Goal: Find specific page/section: Find specific page/section

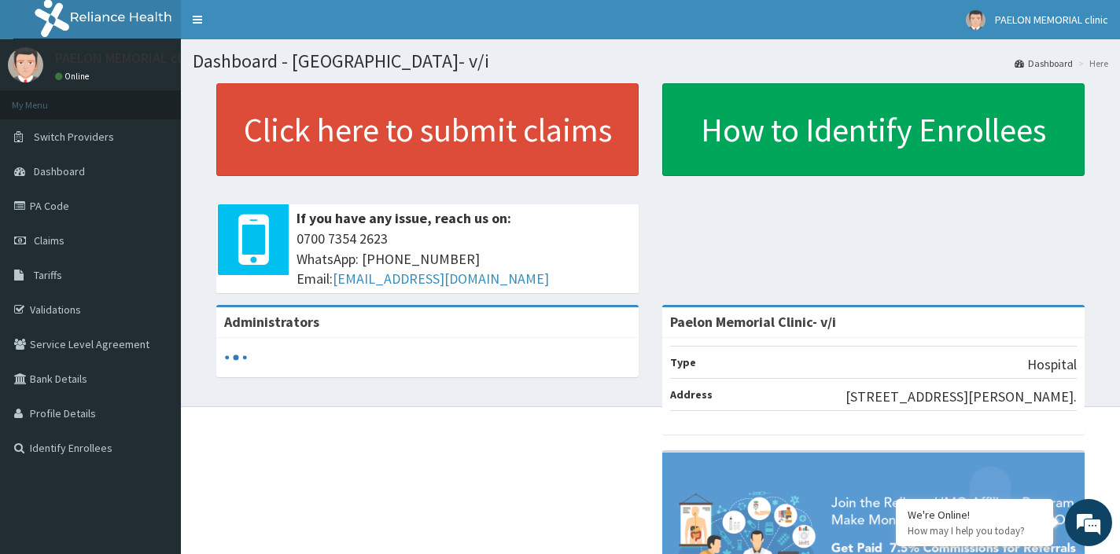
click at [58, 281] on span "Tariffs" at bounding box center [48, 275] width 28 height 14
click at [100, 275] on link "Tariffs" at bounding box center [90, 275] width 181 height 35
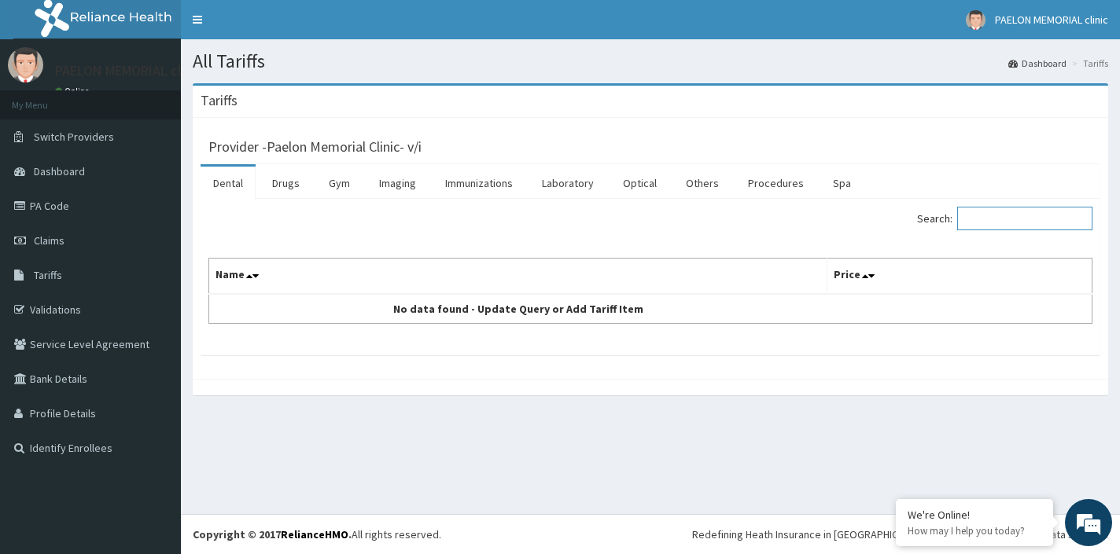
click at [992, 219] on input "Search:" at bounding box center [1024, 219] width 135 height 24
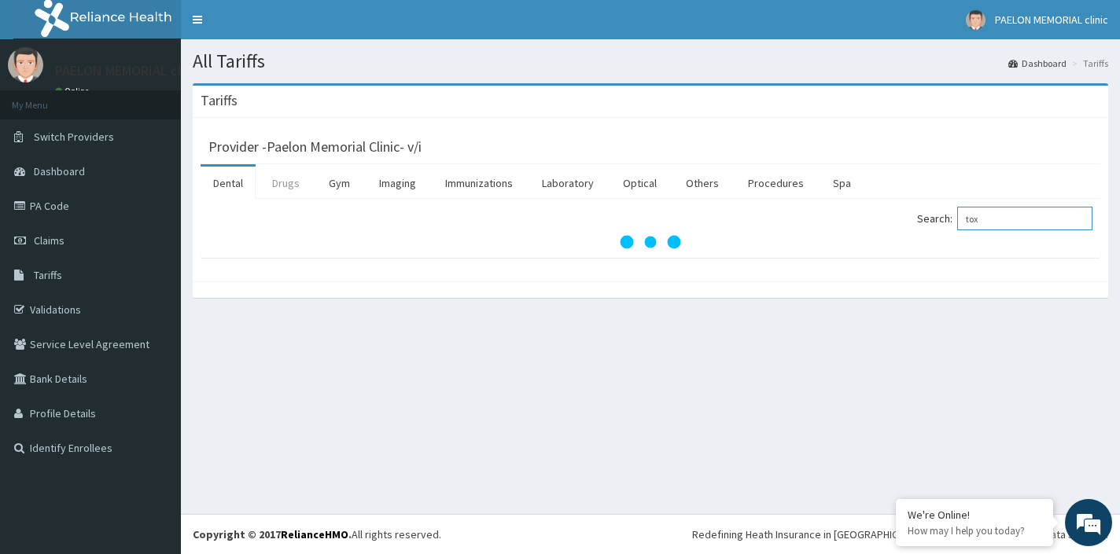
type input "tox"
click at [294, 186] on link "Drugs" at bounding box center [285, 183] width 53 height 33
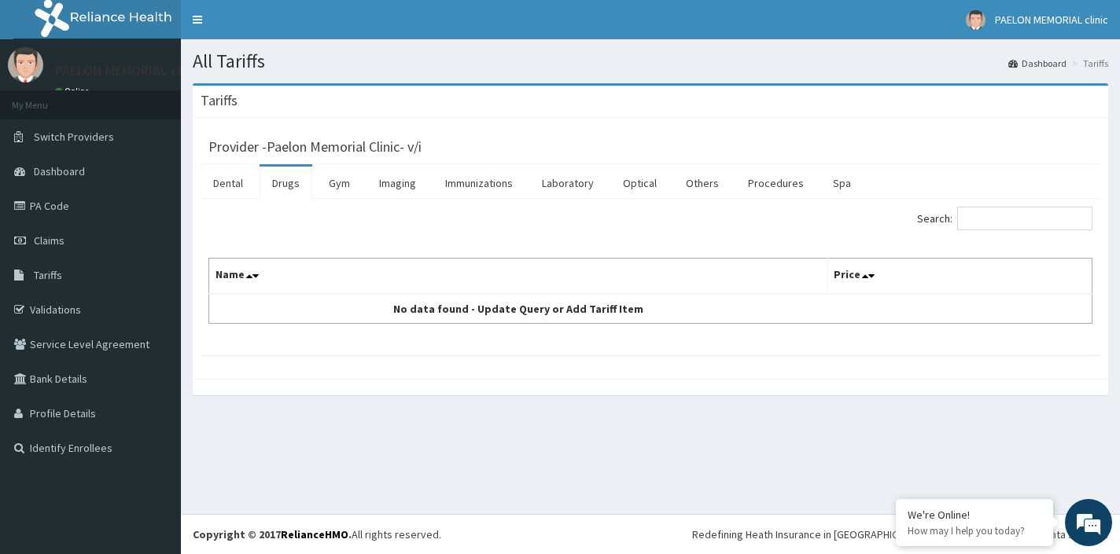
click at [598, 206] on div "Search: Name Price No data found - Update Query or Add Tariff Item" at bounding box center [649, 277] width 899 height 156
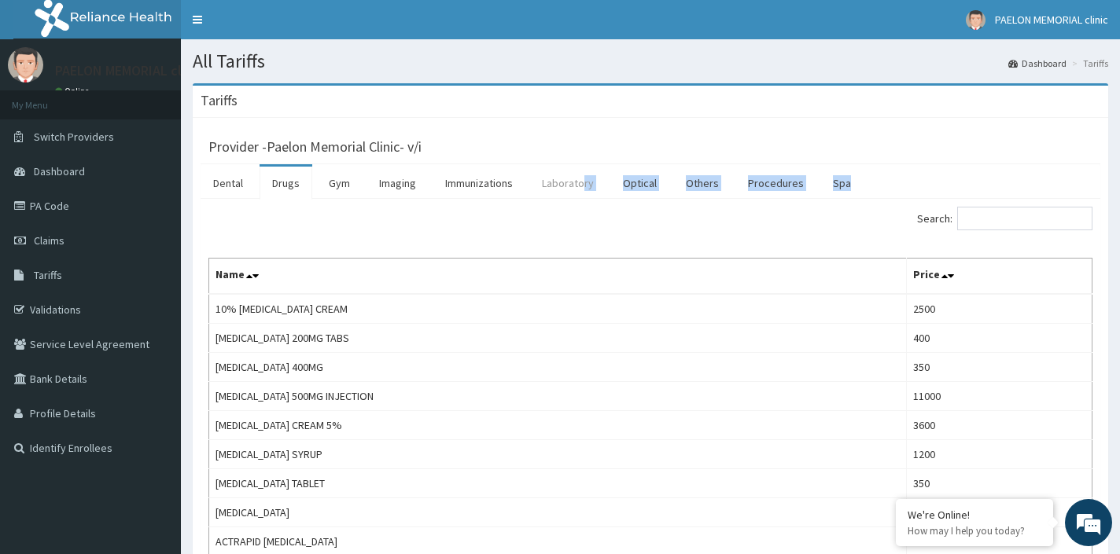
drag, startPoint x: 594, startPoint y: 201, endPoint x: 587, endPoint y: 183, distance: 19.4
click at [566, 188] on link "Laboratory" at bounding box center [567, 183] width 77 height 33
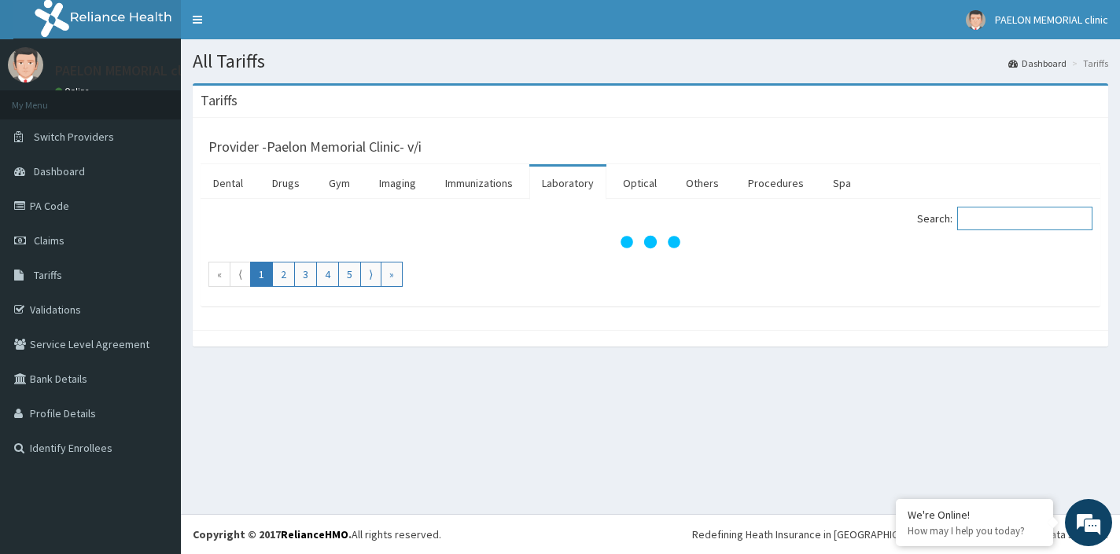
click at [1028, 219] on input "Search:" at bounding box center [1024, 219] width 135 height 24
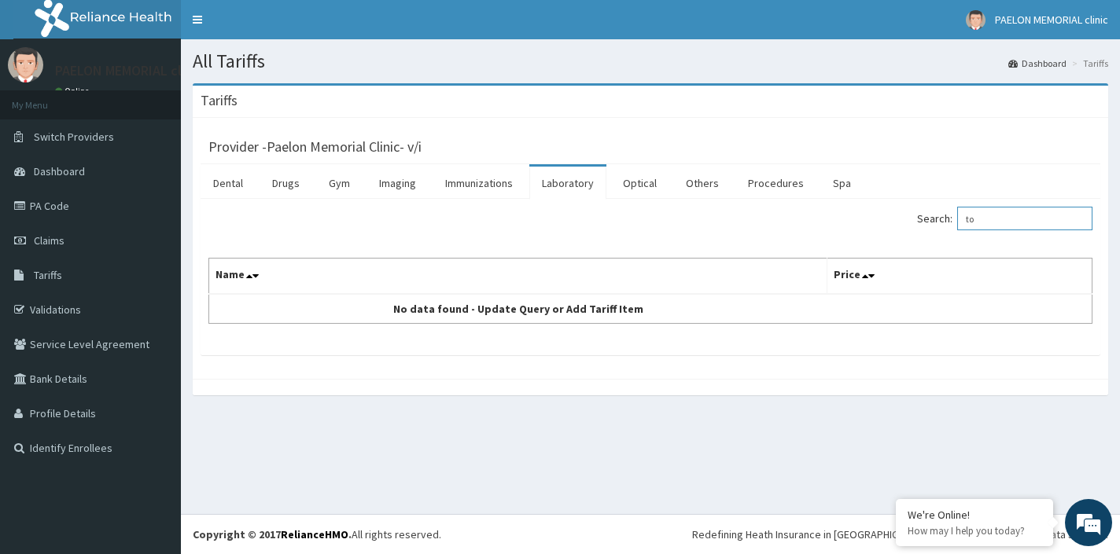
type input "t"
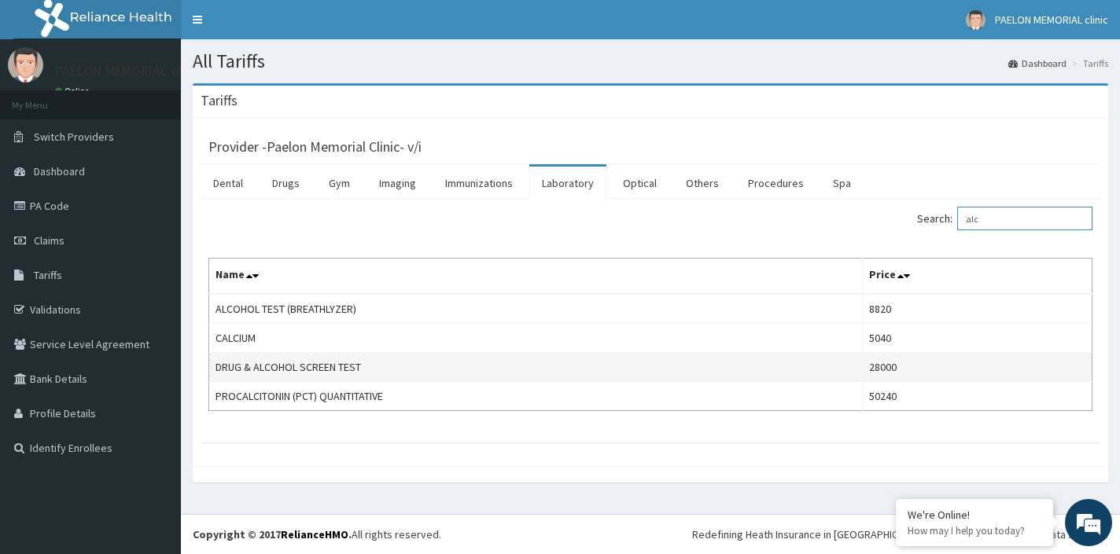
type input "alc"
